Goal: Task Accomplishment & Management: Complete application form

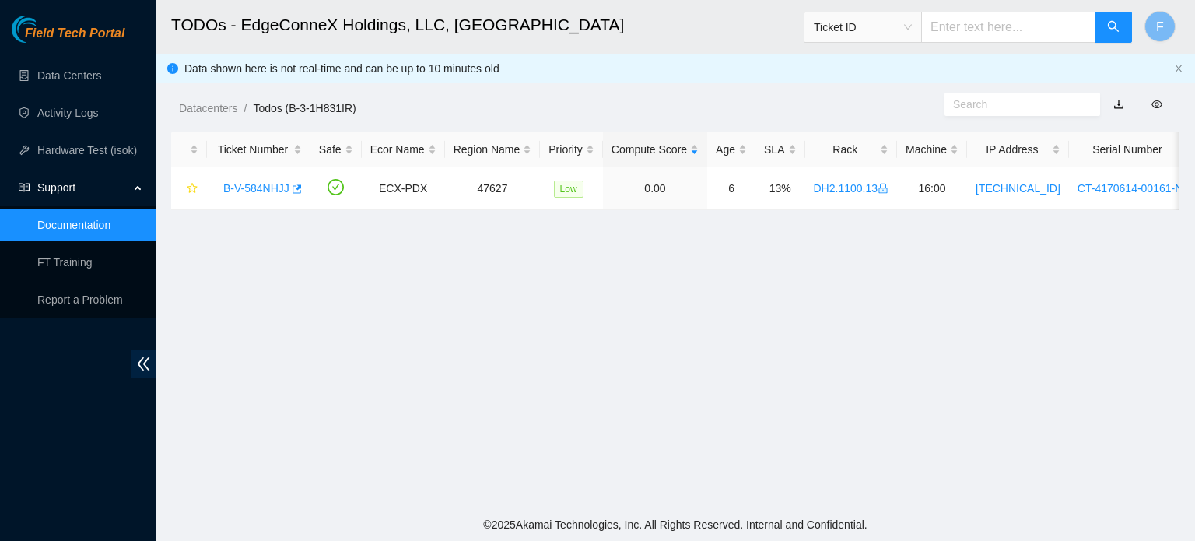
scroll to position [427, 0]
click at [86, 75] on link "Data Centers" at bounding box center [69, 75] width 64 height 12
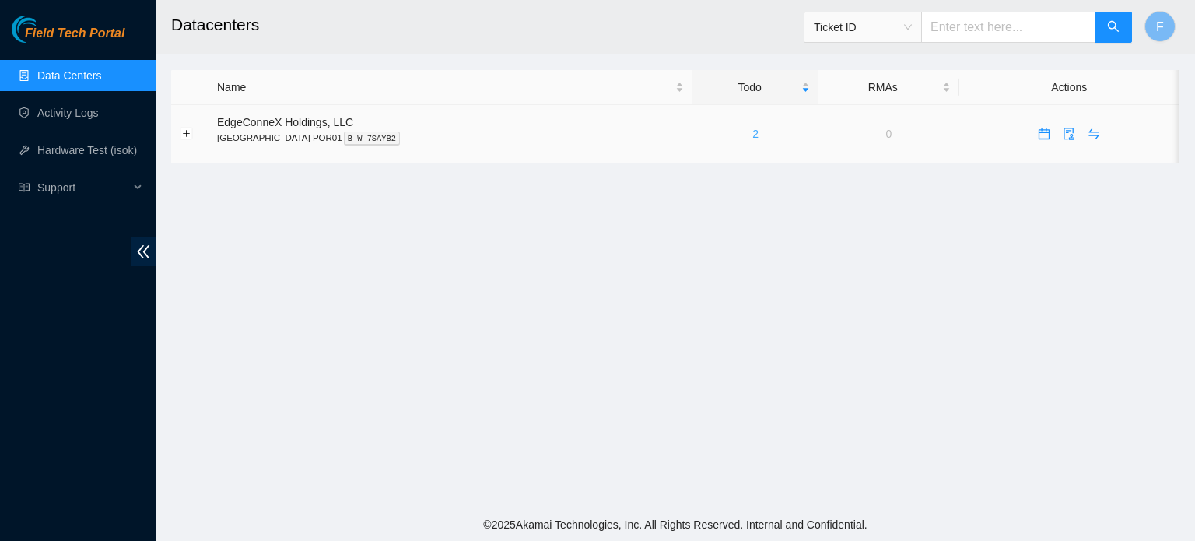
click at [752, 128] on link "2" at bounding box center [755, 134] width 6 height 12
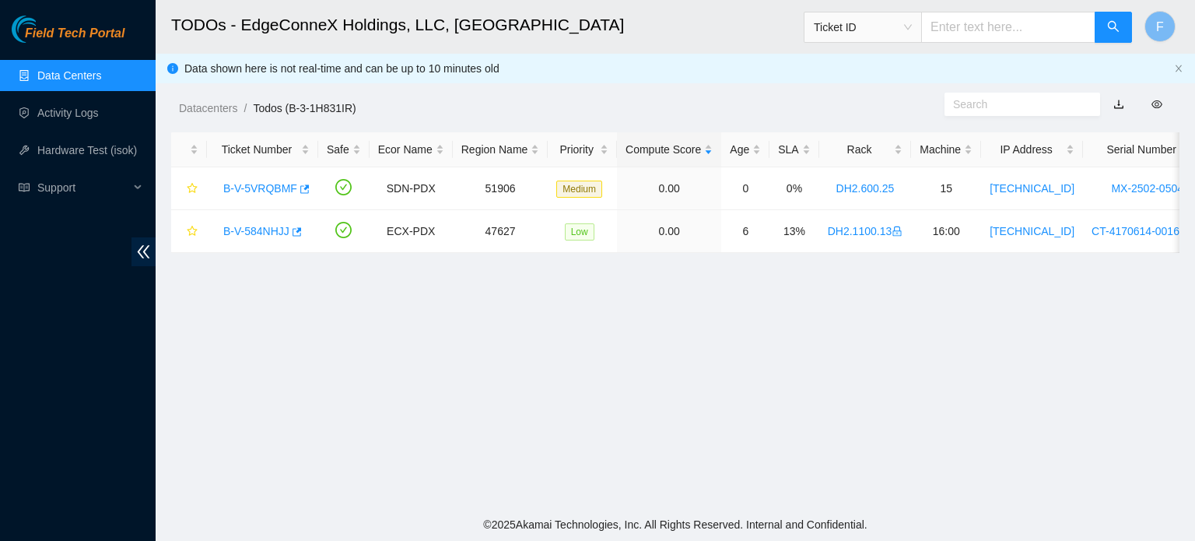
click at [101, 77] on link "Data Centers" at bounding box center [69, 75] width 64 height 12
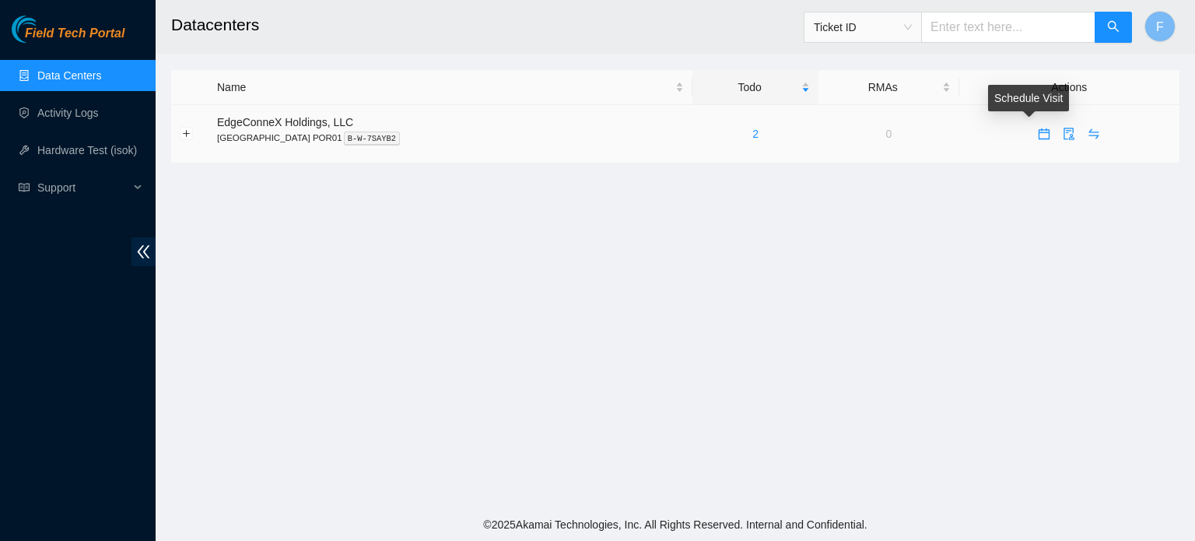
click at [1037, 133] on icon "calendar" at bounding box center [1043, 134] width 12 height 12
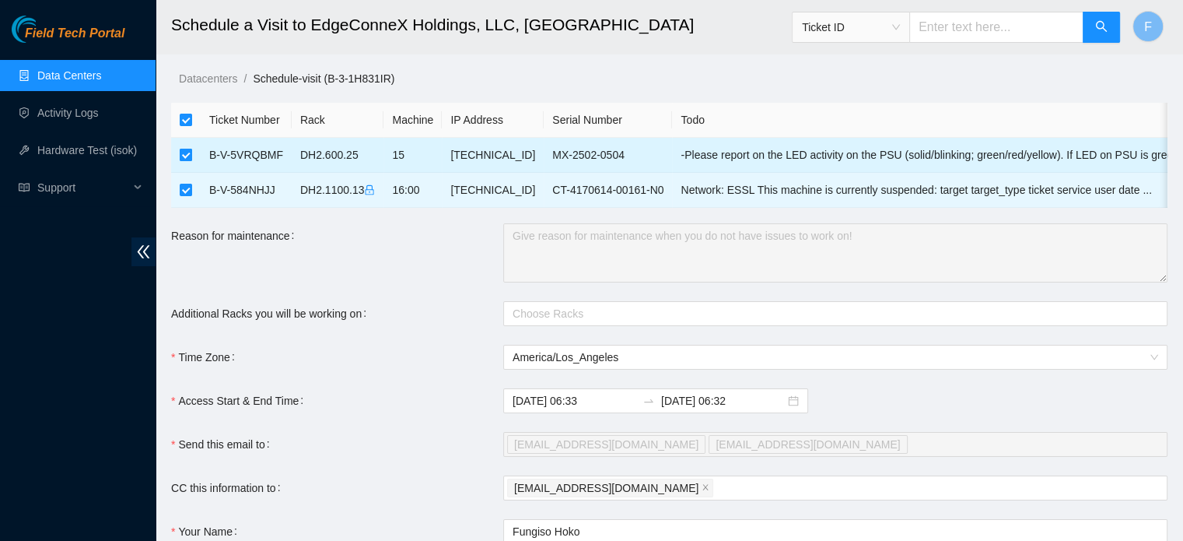
click at [188, 160] on input "checkbox" at bounding box center [186, 155] width 12 height 12
checkbox input "false"
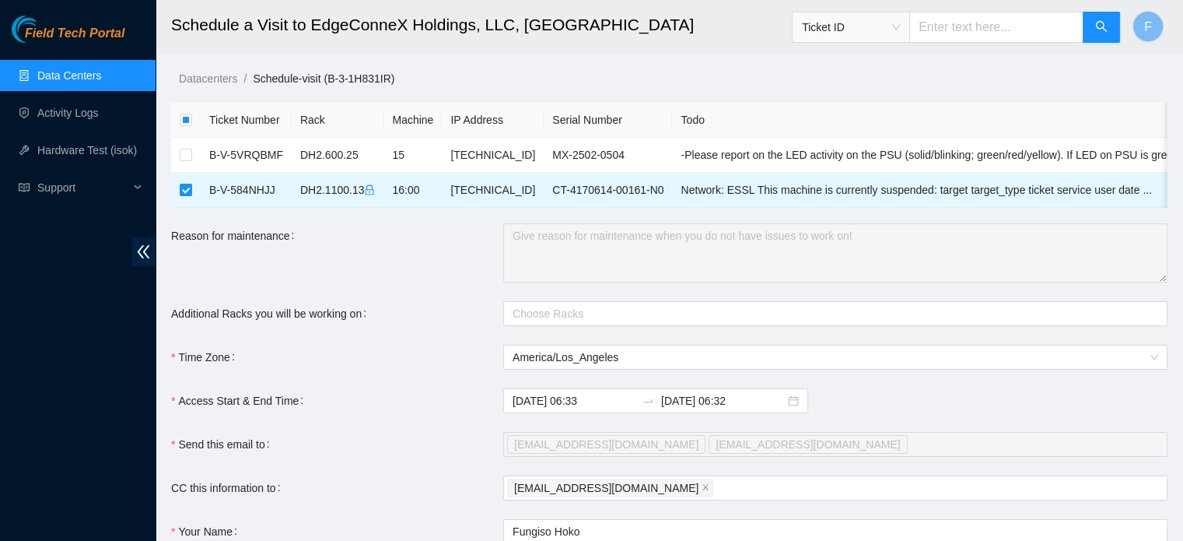
click at [250, 474] on form "Ticket Number Rack Machine IP Address Serial Number Todo B-V-5VRQBMF DH2.600.25…" at bounding box center [669, 389] width 996 height 572
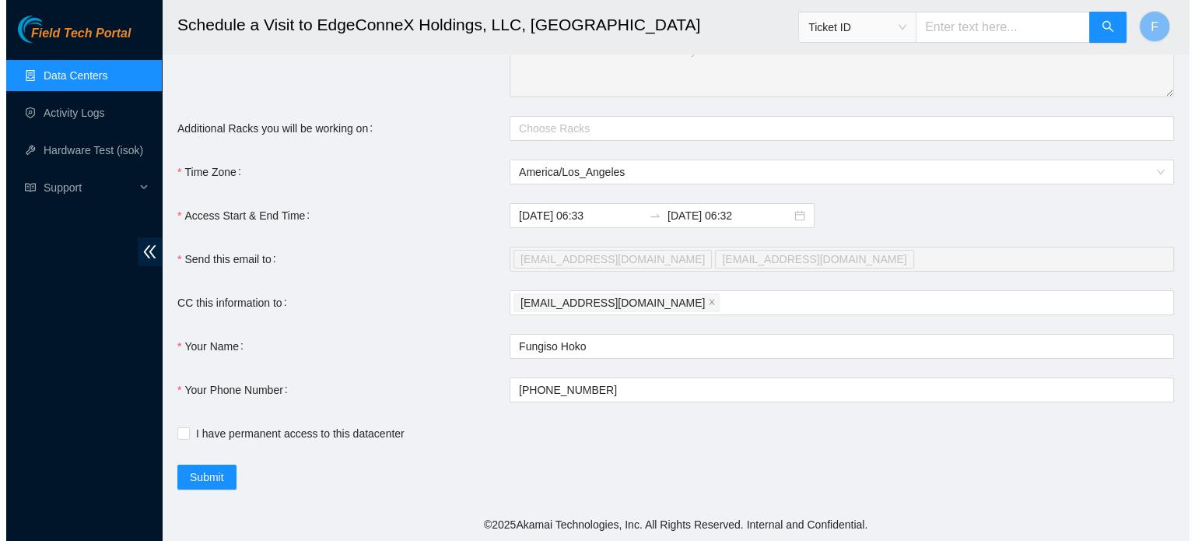
scroll to position [196, 0]
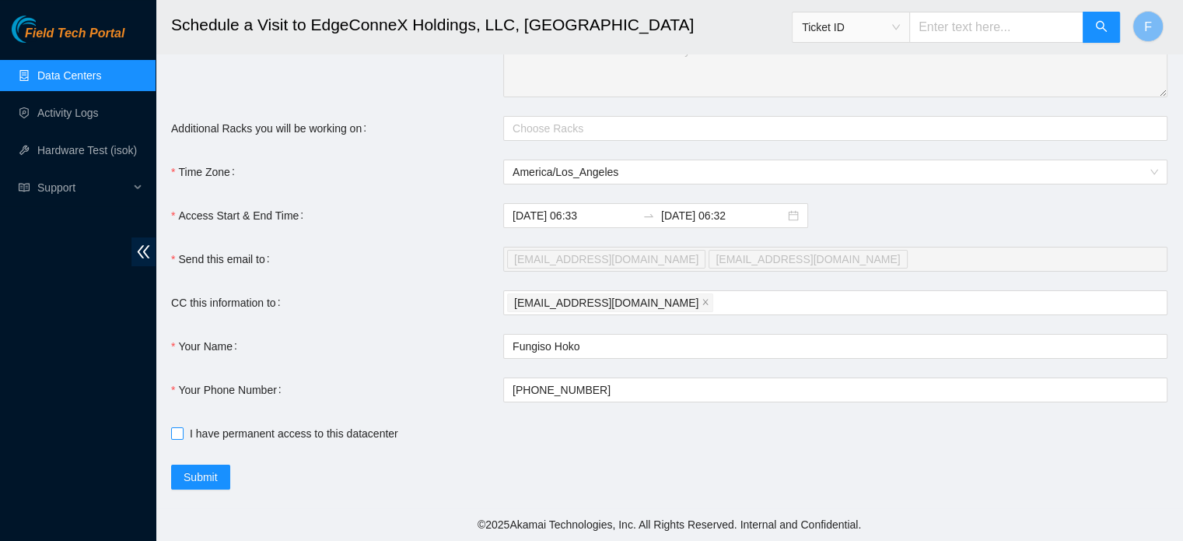
click at [177, 434] on input "I have permanent access to this datacenter" at bounding box center [176, 432] width 11 height 11
checkbox input "true"
click at [187, 488] on button "Submit" at bounding box center [200, 476] width 59 height 25
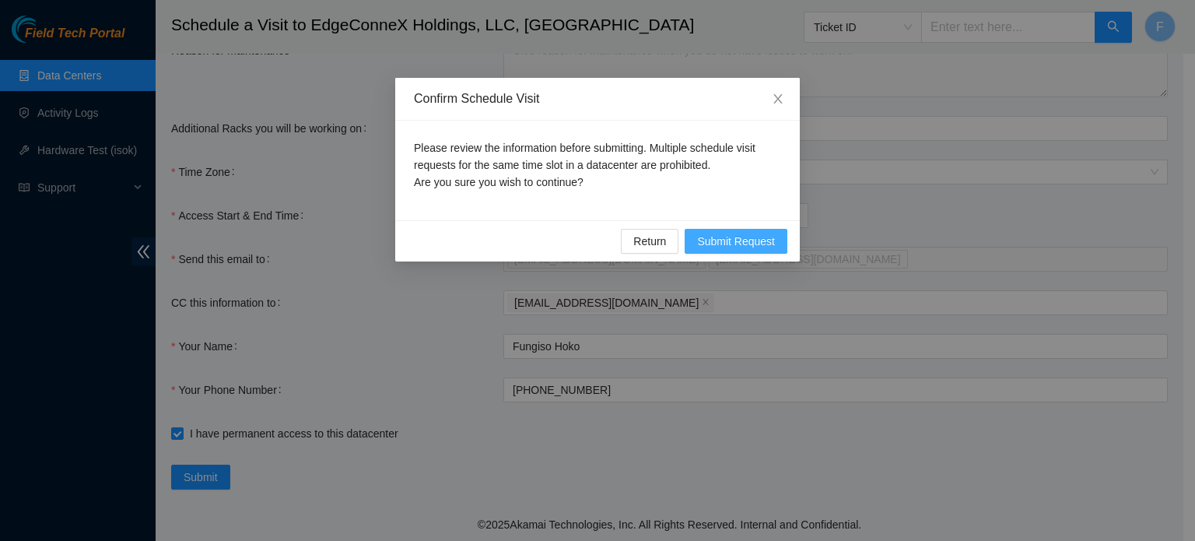
click at [733, 239] on span "Submit Request" at bounding box center [736, 241] width 78 height 17
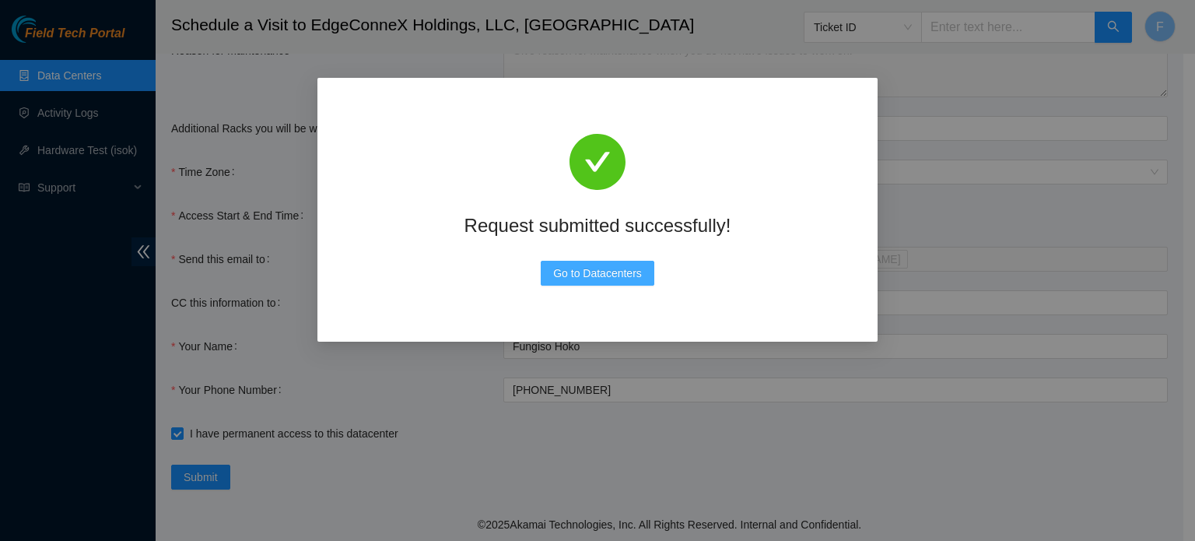
click at [619, 278] on span "Go to Datacenters" at bounding box center [597, 272] width 89 height 17
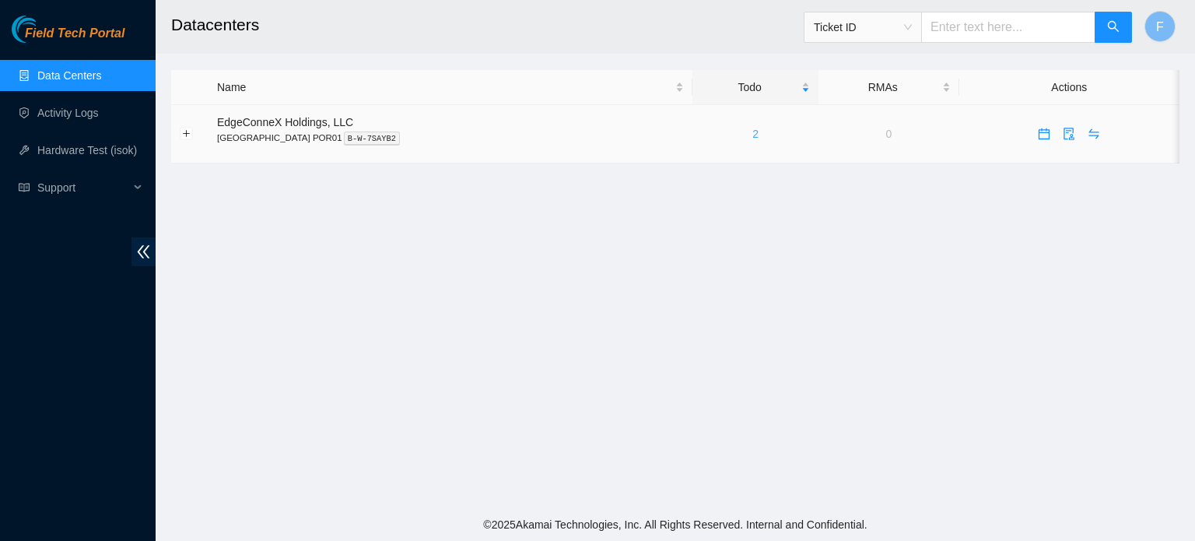
click at [752, 132] on link "2" at bounding box center [755, 134] width 6 height 12
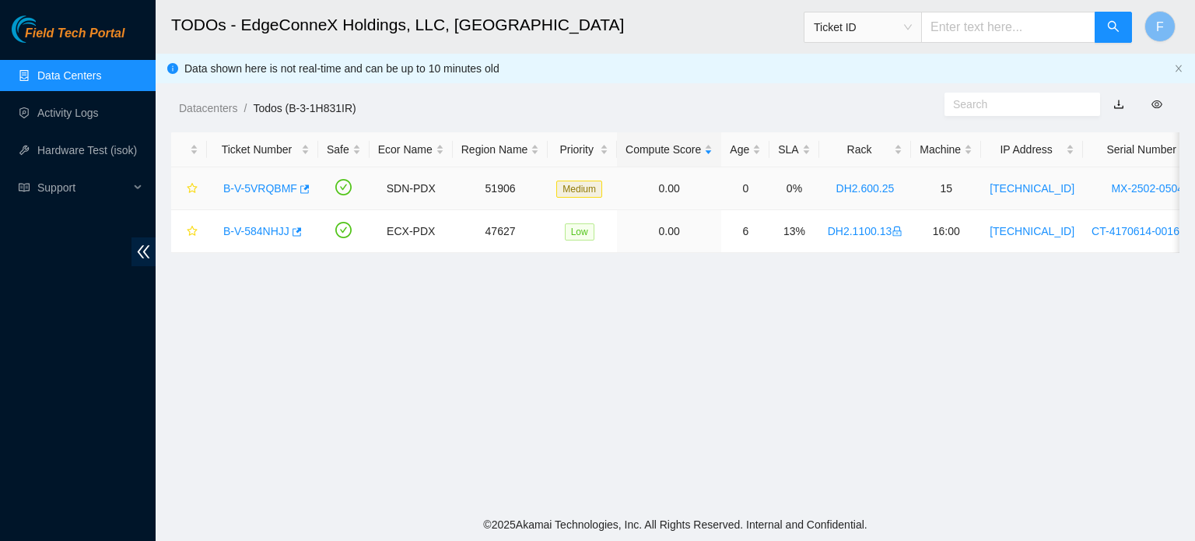
click at [290, 180] on div "B-V-5VRQBMF" at bounding box center [262, 188] width 94 height 25
click at [289, 193] on link "B-V-5VRQBMF" at bounding box center [260, 188] width 74 height 12
